Goal: Navigation & Orientation: Find specific page/section

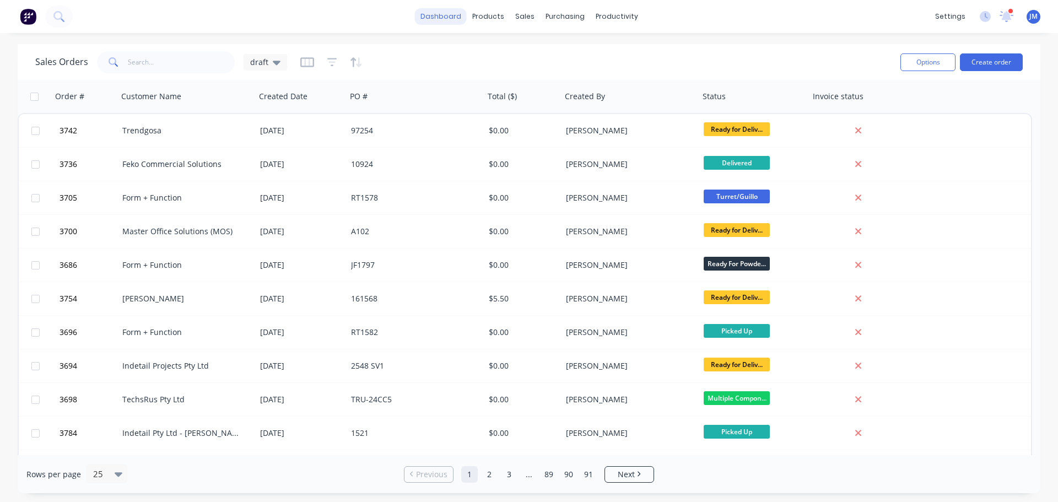
click at [451, 19] on link "dashboard" at bounding box center [441, 16] width 52 height 17
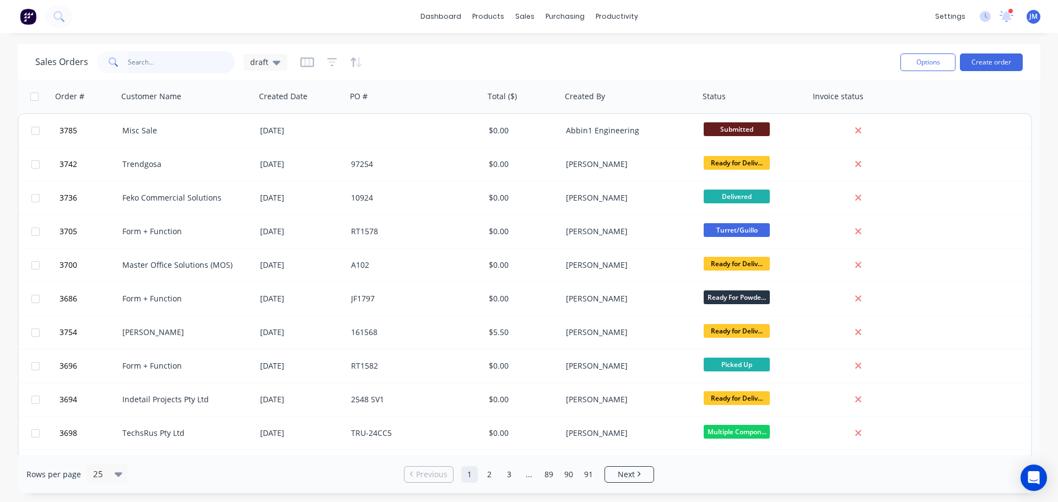
click at [188, 63] on input "text" at bounding box center [181, 62] width 107 height 22
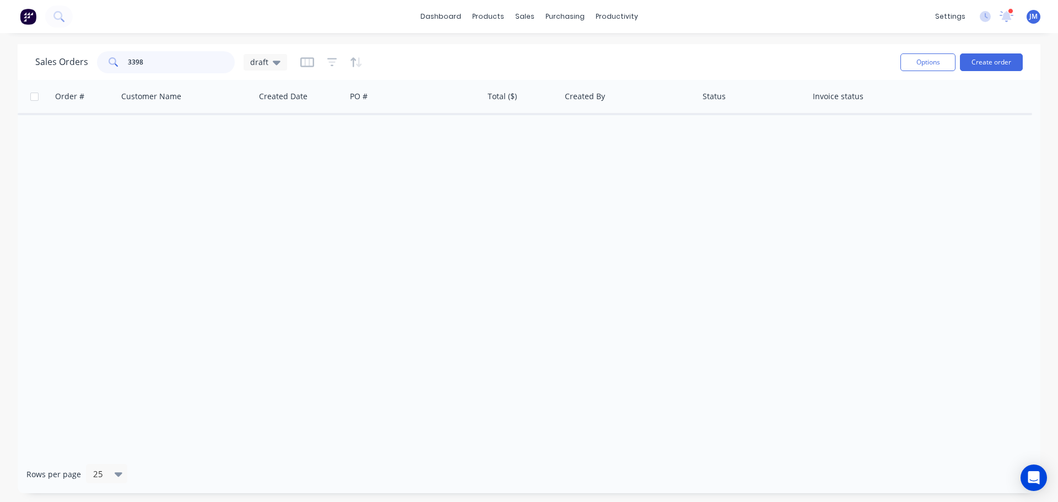
type input "3398"
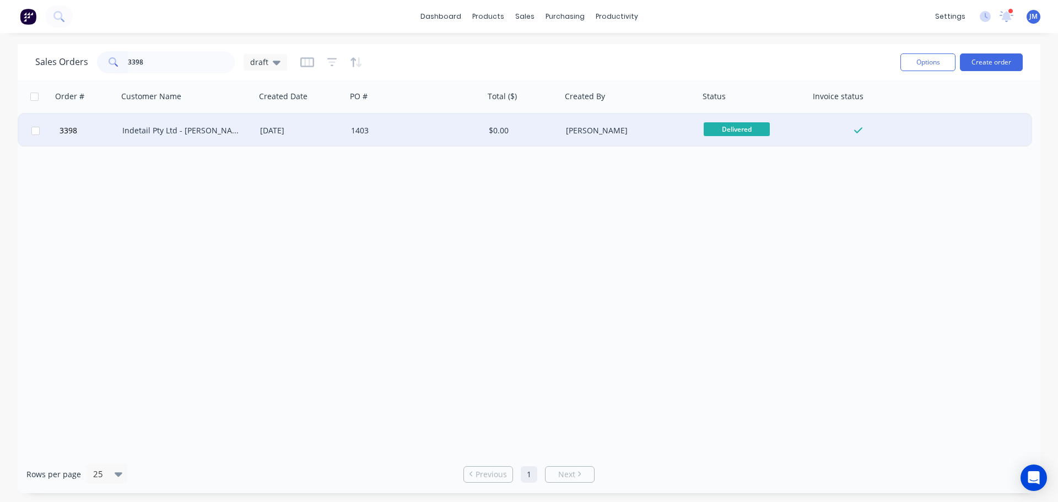
click at [203, 129] on div "Indetail Pty Ltd - [PERSON_NAME]" at bounding box center [183, 130] width 122 height 11
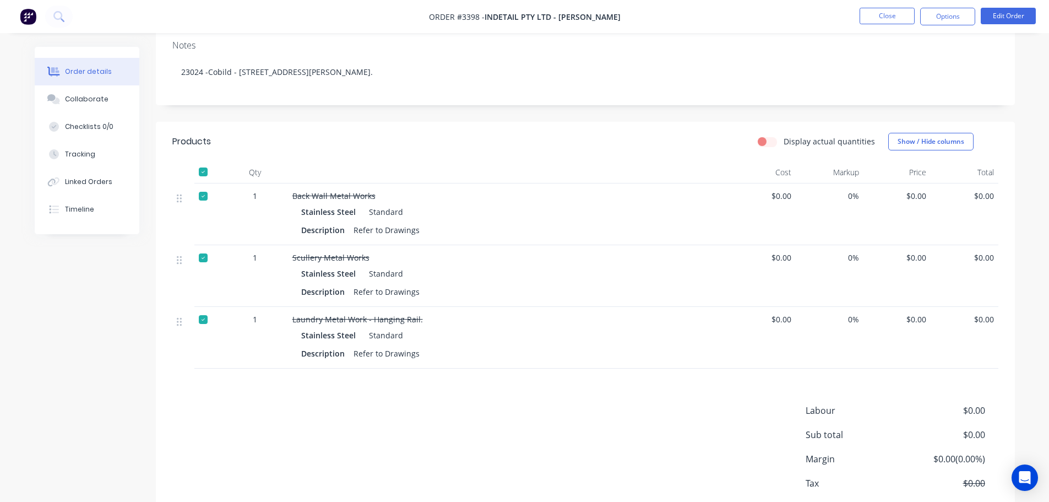
scroll to position [165, 0]
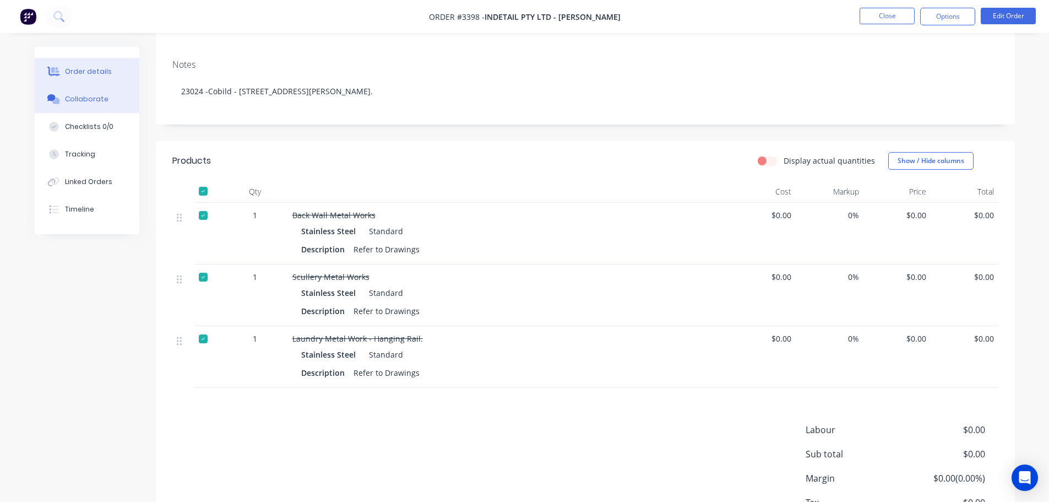
click at [83, 93] on button "Collaborate" at bounding box center [87, 99] width 105 height 28
